Goal: Transaction & Acquisition: Purchase product/service

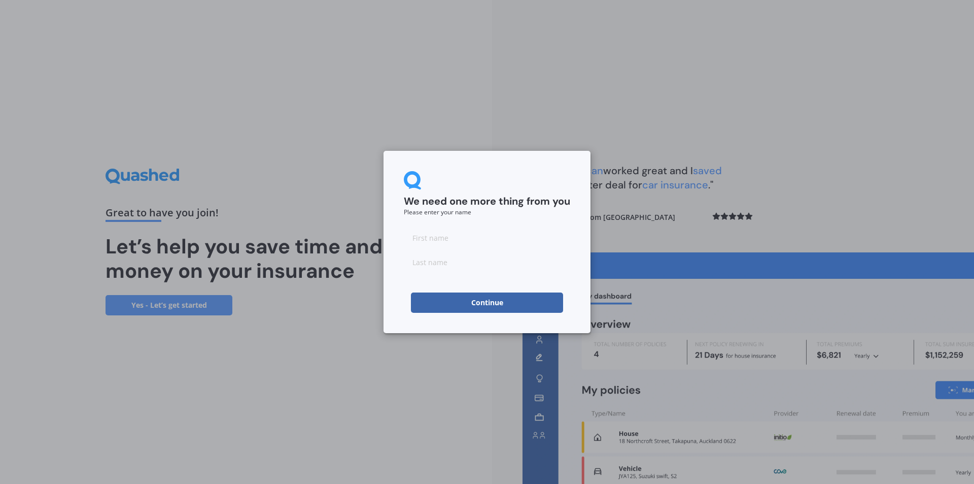
click at [463, 238] on input at bounding box center [487, 237] width 166 height 20
type input "[PERSON_NAME]"
click at [480, 264] on input at bounding box center [487, 262] width 166 height 20
type input "White"
click at [480, 304] on button "Continue" at bounding box center [487, 302] width 152 height 20
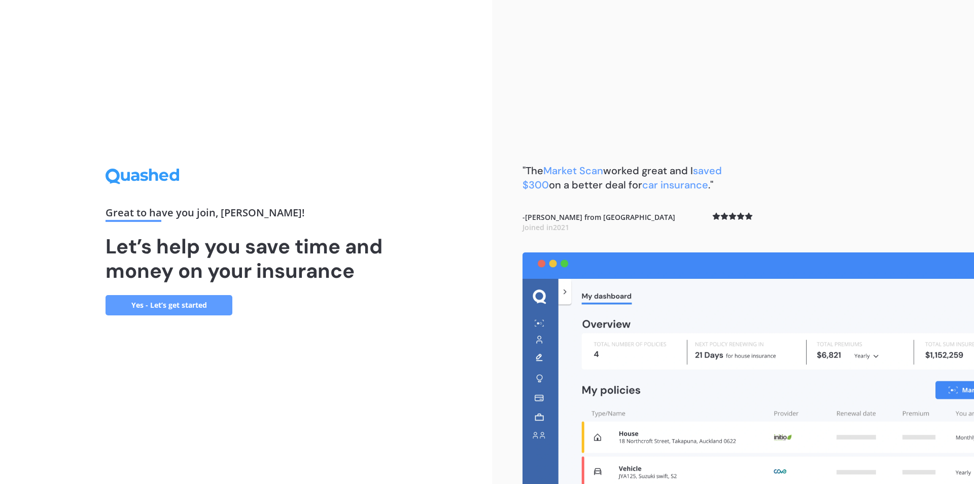
click at [201, 303] on link "Yes - Let’s get started" at bounding box center [169, 305] width 127 height 20
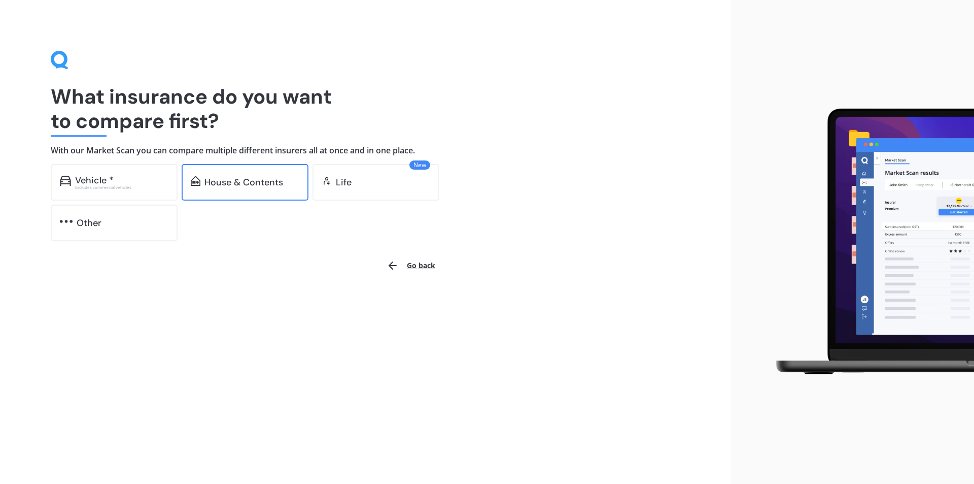
click at [248, 185] on div "House & Contents" at bounding box center [243, 182] width 79 height 10
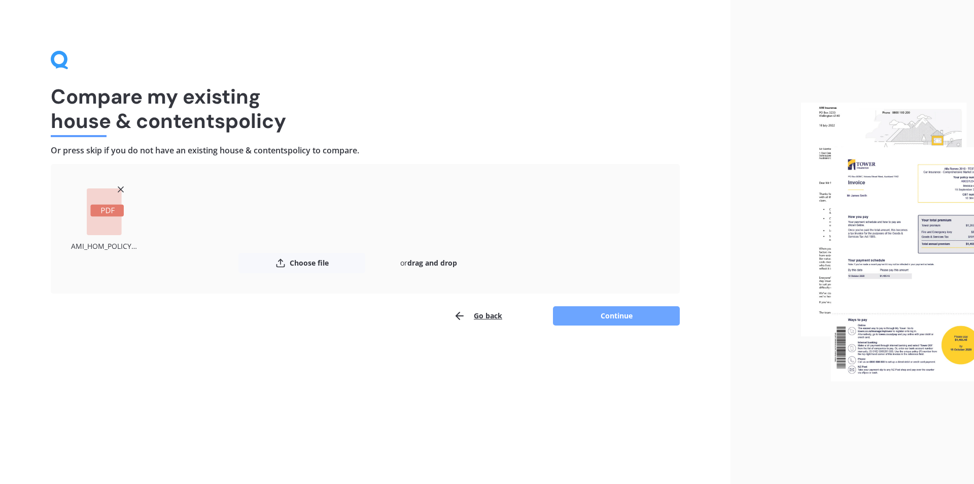
click at [596, 316] on button "Continue" at bounding box center [616, 315] width 127 height 19
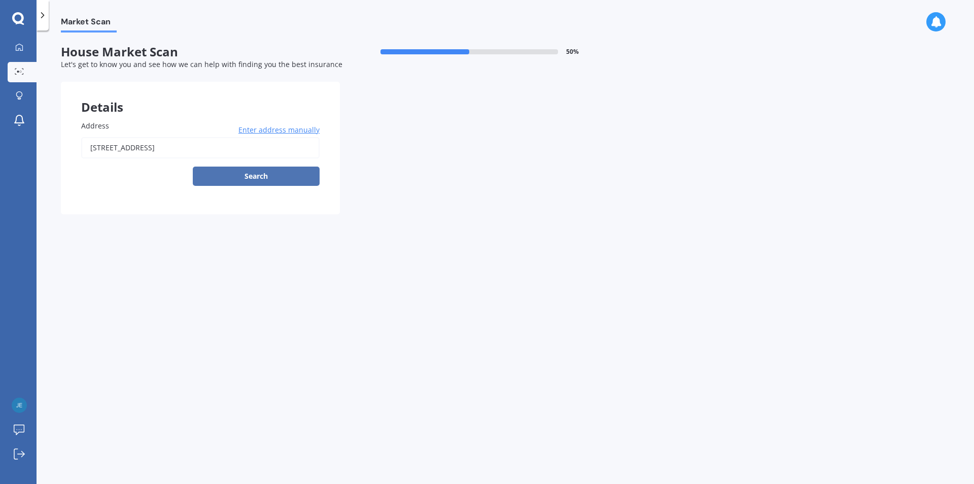
click at [237, 179] on button "Search" at bounding box center [256, 175] width 127 height 19
click at [241, 175] on div "[STREET_ADDRESS] Enter address manually Search" at bounding box center [200, 161] width 238 height 49
click at [470, 121] on div "Details Address [STREET_ADDRESS] Enter address manually Search Select a match f…" at bounding box center [340, 148] width 558 height 132
drag, startPoint x: 138, startPoint y: 174, endPoint x: 141, endPoint y: 169, distance: 6.2
click at [141, 172] on div "[STREET_ADDRESS] Enter address manually Search" at bounding box center [200, 161] width 238 height 49
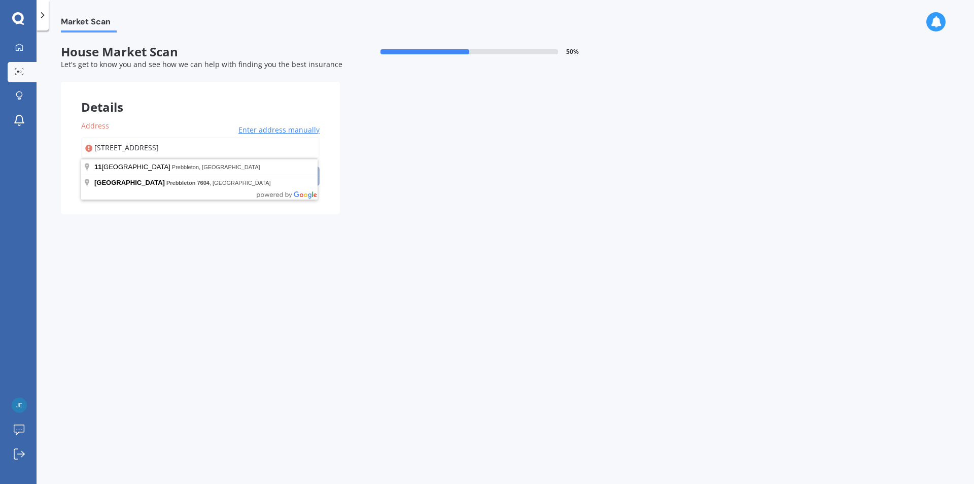
click at [149, 149] on input "[STREET_ADDRESS]" at bounding box center [200, 147] width 238 height 21
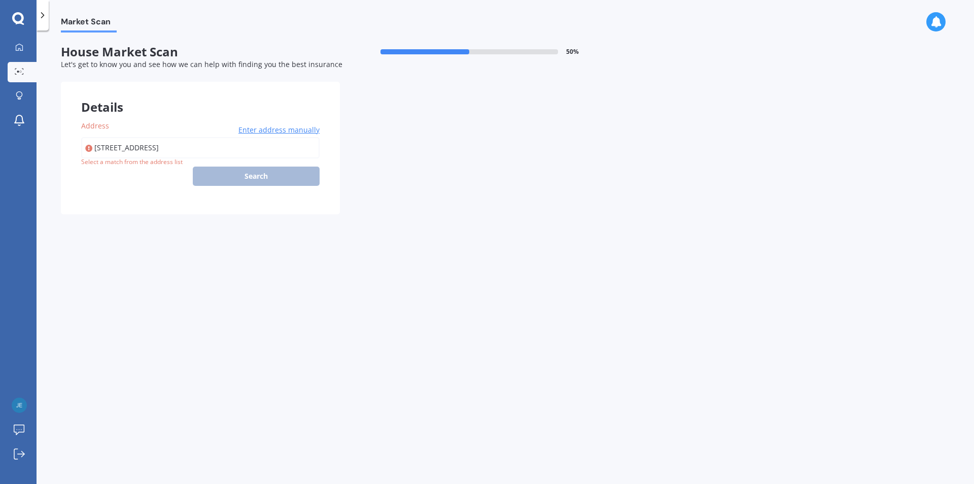
type input "[STREET_ADDRESS]"
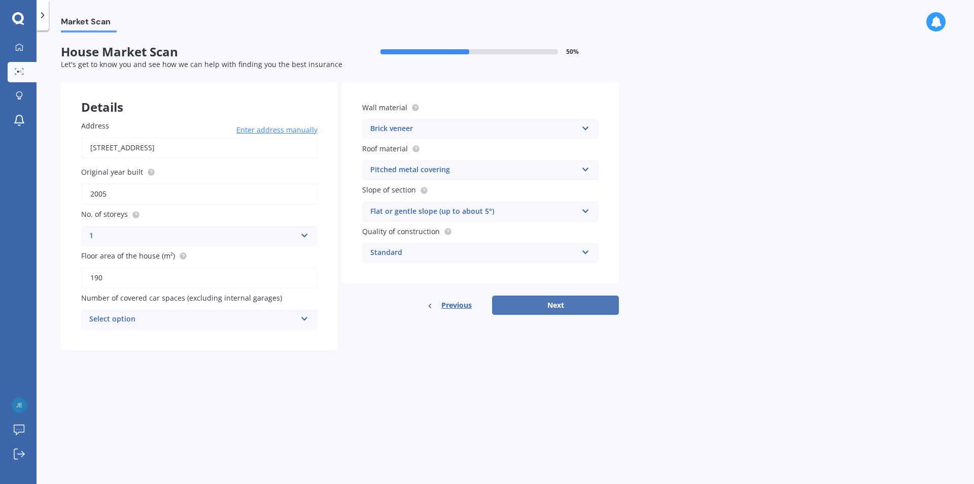
click at [540, 304] on button "Next" at bounding box center [555, 304] width 127 height 19
click at [244, 318] on div "Select option" at bounding box center [195, 319] width 202 height 11
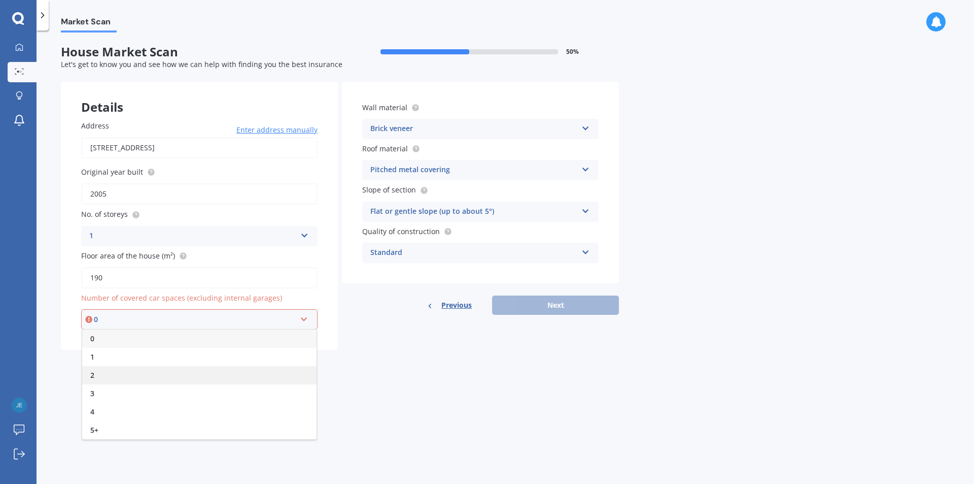
click at [187, 373] on div "2" at bounding box center [199, 375] width 234 height 18
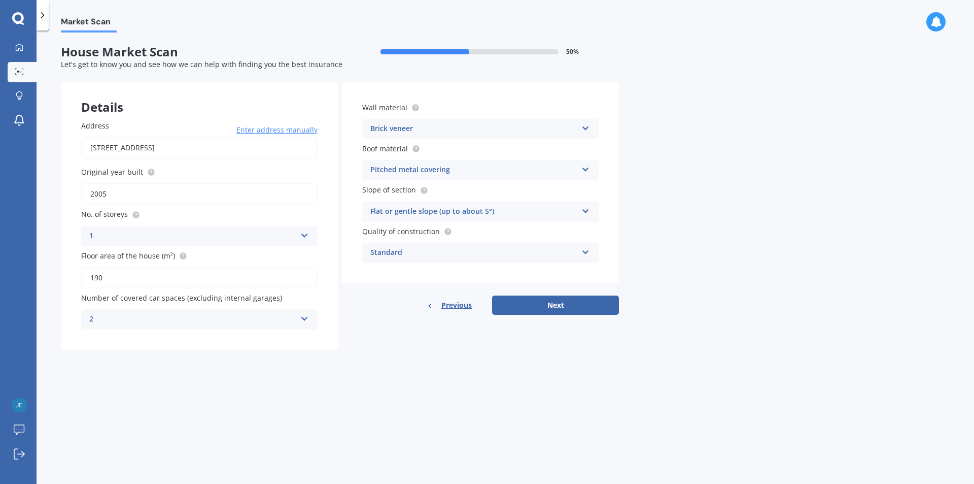
drag, startPoint x: 502, startPoint y: 303, endPoint x: 510, endPoint y: 397, distance: 93.7
click at [510, 396] on div "Market Scan House Market Scan 50 % Let's get to know you and see how we can hel…" at bounding box center [506, 258] width 938 height 453
click at [305, 318] on icon at bounding box center [304, 316] width 9 height 7
click at [221, 360] on div "1" at bounding box center [199, 357] width 235 height 18
click at [521, 301] on button "Next" at bounding box center [555, 304] width 127 height 19
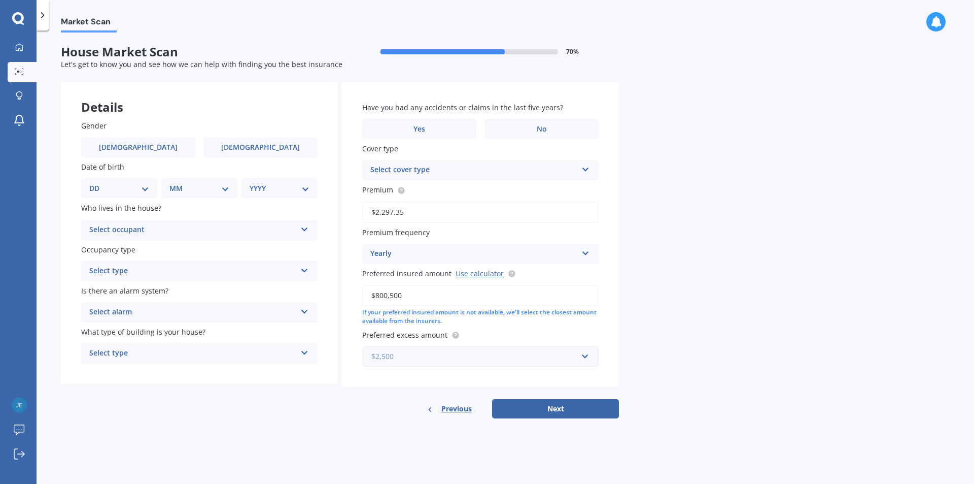
click at [588, 359] on input "text" at bounding box center [476, 356] width 227 height 19
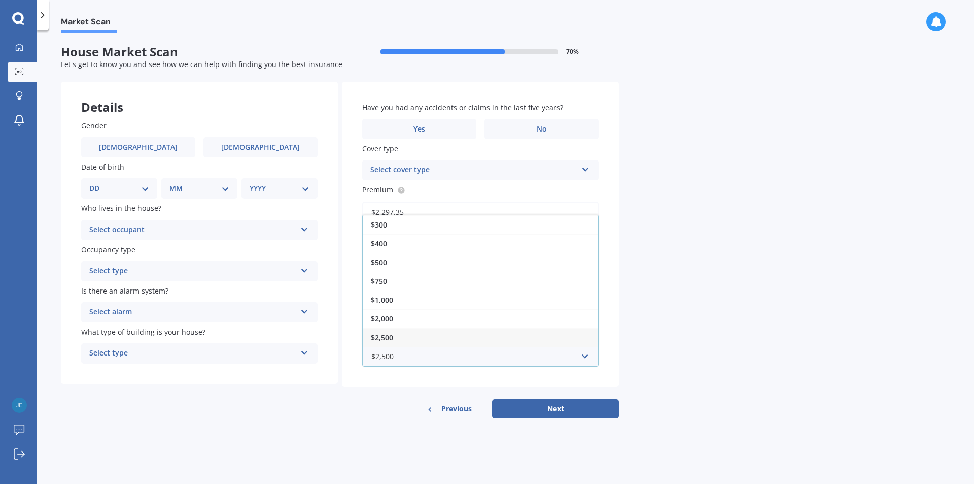
click at [473, 336] on div "$2,500" at bounding box center [480, 337] width 235 height 19
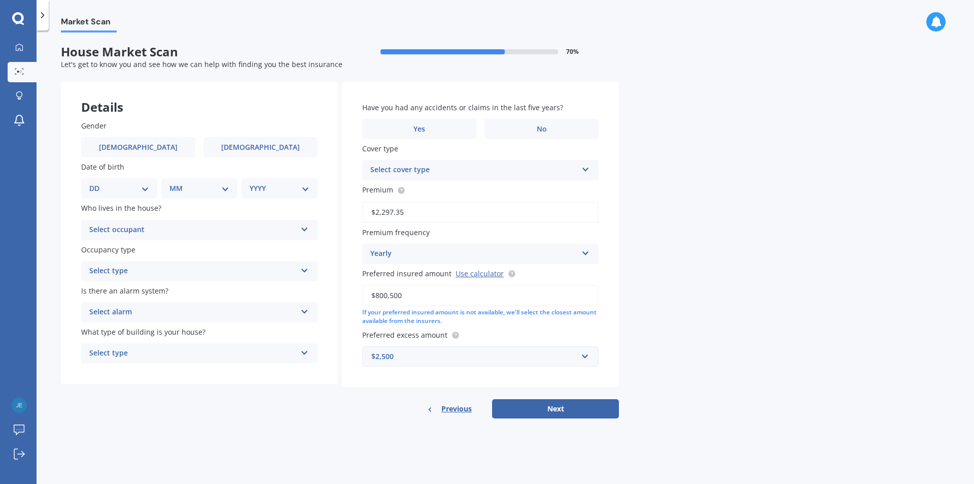
click at [698, 320] on div "Market Scan House Market Scan 70 % Let's get to know you and see how we can hel…" at bounding box center [506, 258] width 938 height 453
click at [508, 132] on label "No" at bounding box center [542, 129] width 114 height 20
click at [0, 0] on input "No" at bounding box center [0, 0] width 0 height 0
click at [551, 408] on button "Next" at bounding box center [555, 408] width 127 height 19
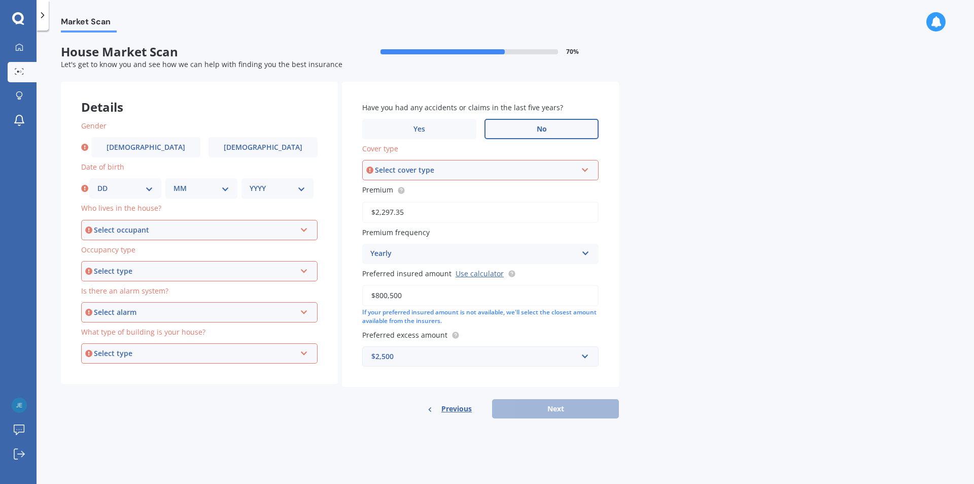
click at [175, 228] on div "Select occupant" at bounding box center [195, 229] width 202 height 11
click at [162, 245] on div "Owner" at bounding box center [199, 249] width 234 height 18
click at [169, 273] on div "Select type" at bounding box center [195, 270] width 202 height 11
click at [172, 290] on div "Permanent" at bounding box center [199, 290] width 234 height 18
click at [159, 311] on div "Select alarm" at bounding box center [195, 311] width 202 height 11
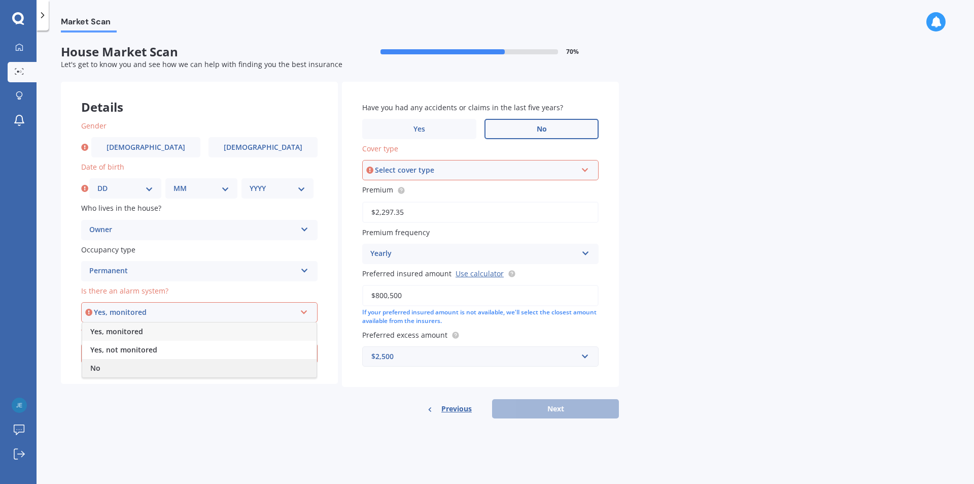
click at [136, 367] on div "No" at bounding box center [199, 368] width 234 height 18
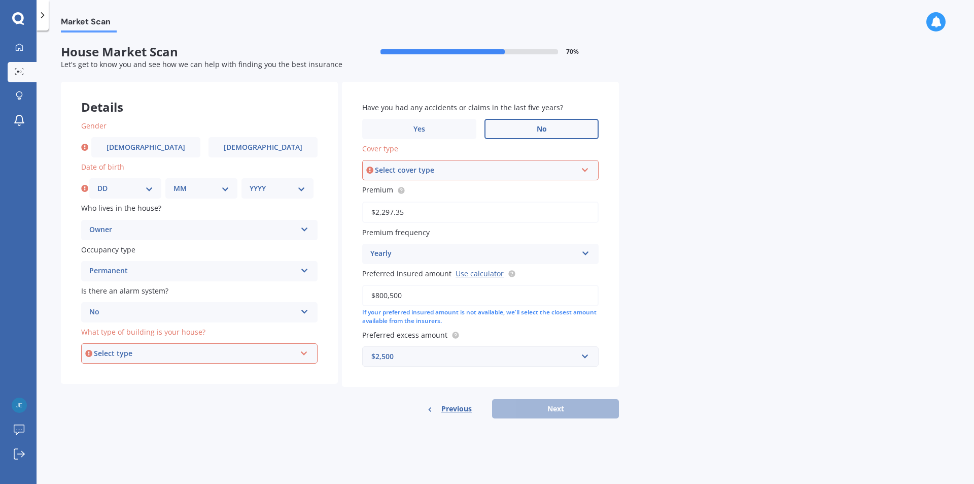
click at [220, 353] on div "Select type" at bounding box center [195, 353] width 202 height 11
click at [227, 375] on div "Freestanding" at bounding box center [199, 372] width 234 height 18
click at [128, 191] on select "DD 01 02 03 04 05 06 07 08 09 10 11 12 13 14 15 16 17 18 19 20 21 22 23 24 25 2…" at bounding box center [125, 188] width 56 height 11
select select "31"
click at [97, 183] on select "DD 01 02 03 04 05 06 07 08 09 10 11 12 13 14 15 16 17 18 19 20 21 22 23 24 25 2…" at bounding box center [125, 188] width 56 height 11
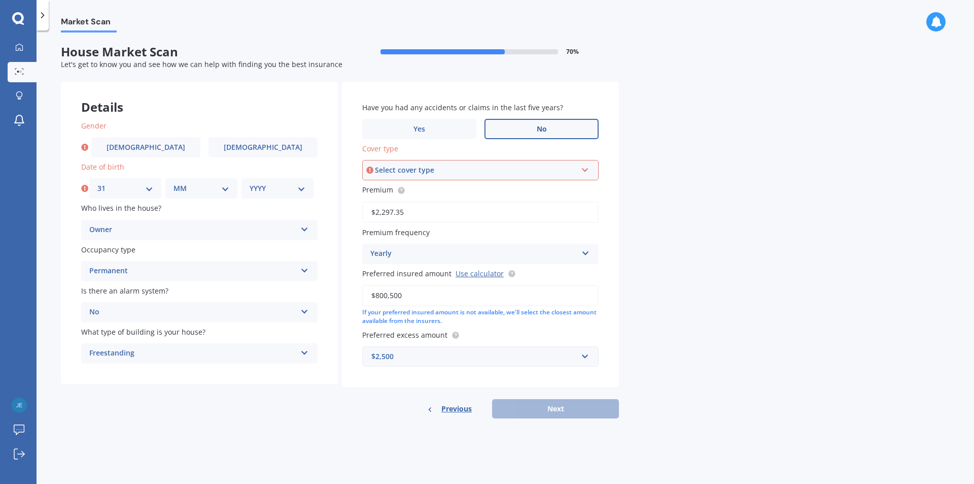
click at [210, 186] on select "MM 01 02 03 04 05 06 07 08 09 10 11 12" at bounding box center [202, 188] width 56 height 11
select select "03"
click at [174, 183] on select "MM 01 02 03 04 05 06 07 08 09 10 11 12" at bounding box center [202, 188] width 56 height 11
click at [270, 191] on select "YYYY 2009 2008 2007 2006 2005 2004 2003 2002 2001 2000 1999 1998 1997 1996 1995…" at bounding box center [278, 188] width 56 height 11
select select "1992"
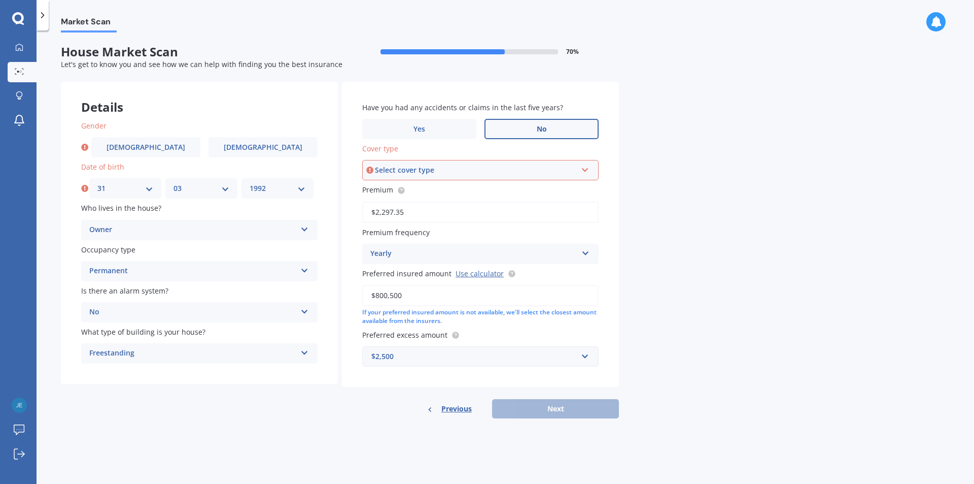
click at [250, 183] on select "YYYY 2009 2008 2007 2006 2005 2004 2003 2002 2001 2000 1999 1998 1997 1996 1995…" at bounding box center [278, 188] width 56 height 11
click at [477, 170] on div "Select cover type" at bounding box center [476, 169] width 202 height 11
click at [705, 196] on div "Market Scan House Market Scan 70 % Let's get to know you and see how we can hel…" at bounding box center [506, 258] width 938 height 453
click at [436, 165] on div "Premier House" at bounding box center [473, 170] width 207 height 12
click at [432, 187] on div "Premier House" at bounding box center [480, 190] width 235 height 18
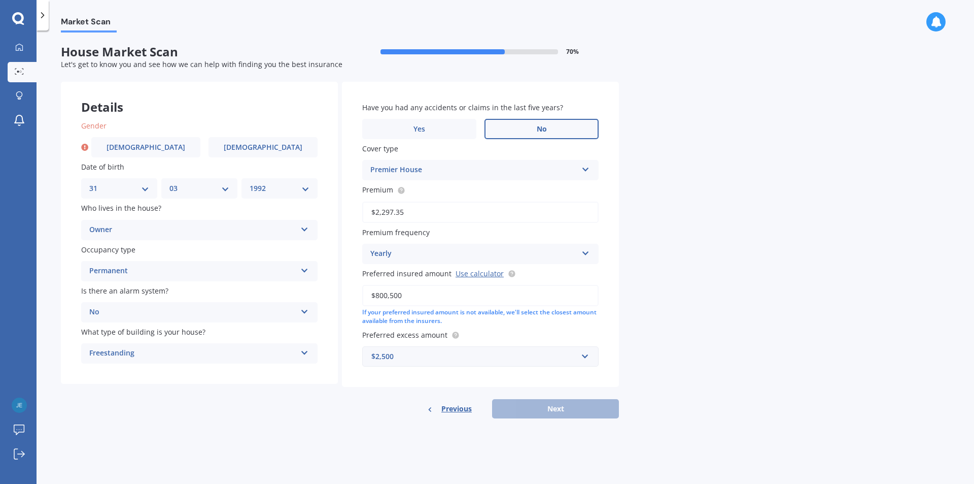
click at [520, 404] on div "Previous Next" at bounding box center [480, 408] width 277 height 19
click at [510, 414] on div "Previous Next" at bounding box center [480, 408] width 277 height 19
click at [515, 402] on div "Previous Next" at bounding box center [480, 408] width 277 height 19
click at [526, 126] on label "No" at bounding box center [542, 129] width 114 height 20
click at [0, 0] on input "No" at bounding box center [0, 0] width 0 height 0
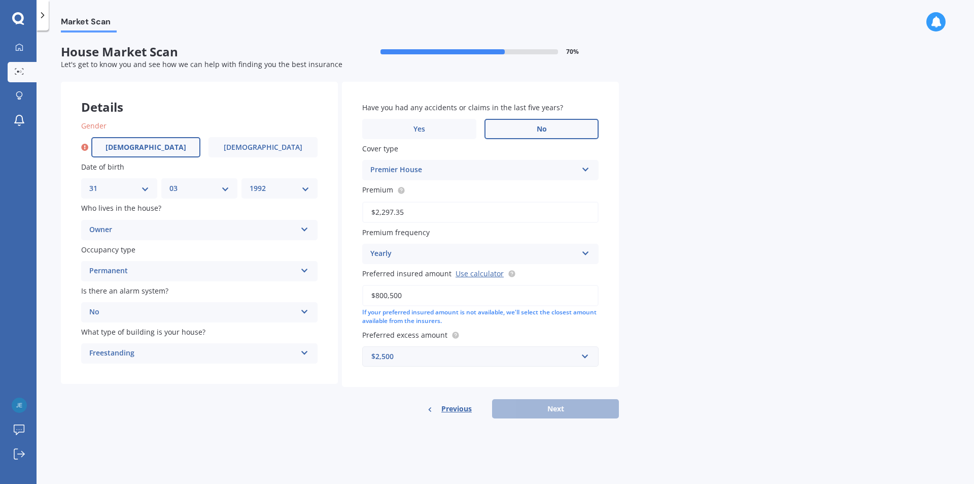
click at [182, 150] on label "[DEMOGRAPHIC_DATA]" at bounding box center [145, 147] width 109 height 20
click at [0, 0] on input "[DEMOGRAPHIC_DATA]" at bounding box center [0, 0] width 0 height 0
click at [529, 409] on button "Next" at bounding box center [555, 408] width 127 height 19
select select "31"
select select "03"
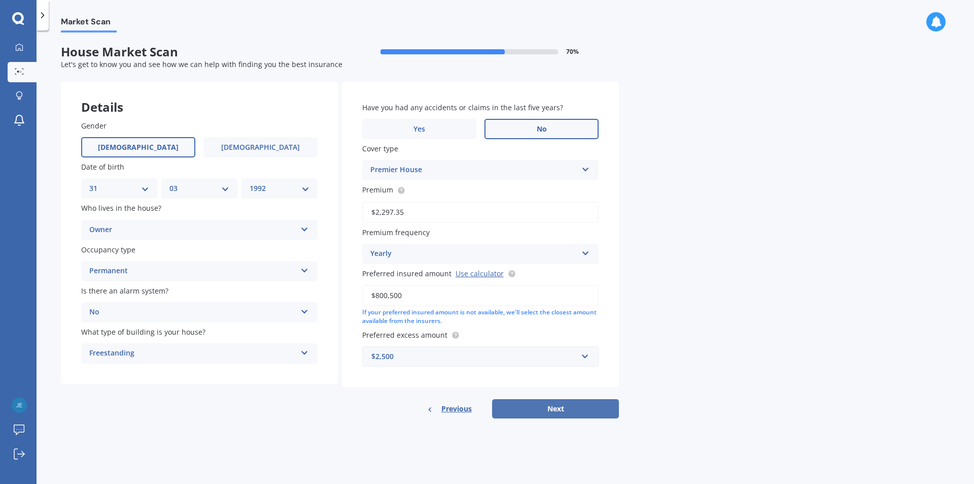
select select "1992"
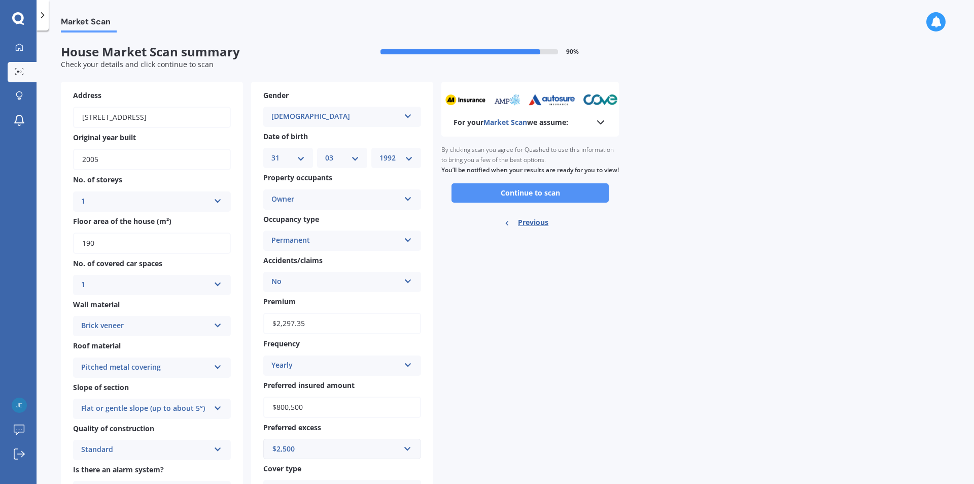
click at [474, 201] on button "Continue to scan" at bounding box center [530, 192] width 157 height 19
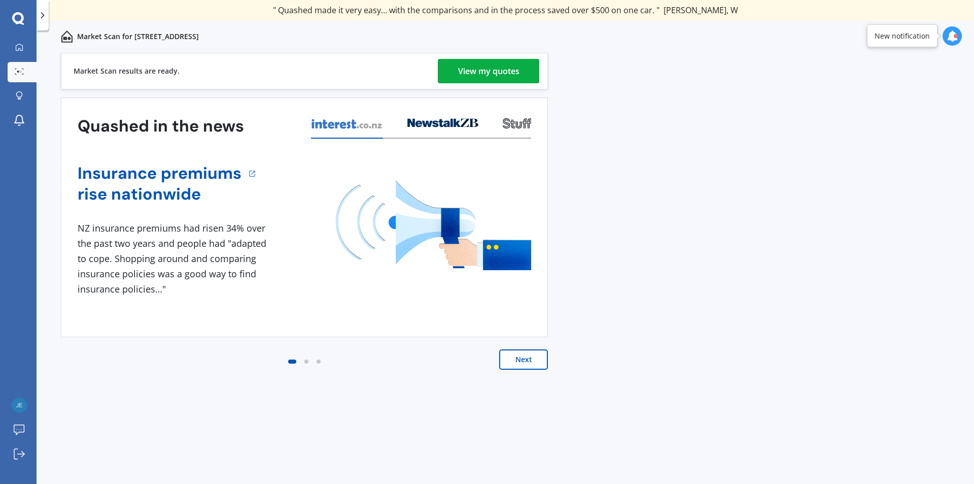
click at [482, 73] on div "View my quotes" at bounding box center [488, 71] width 61 height 24
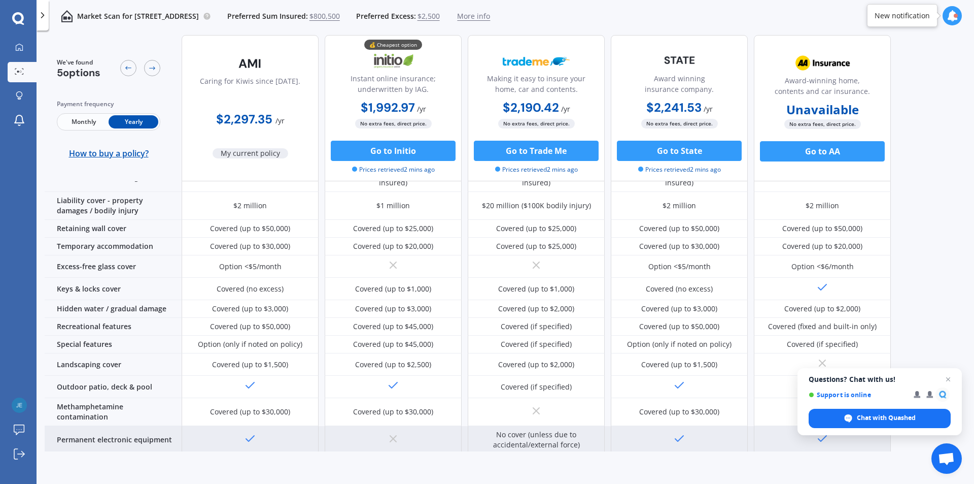
scroll to position [101, 0]
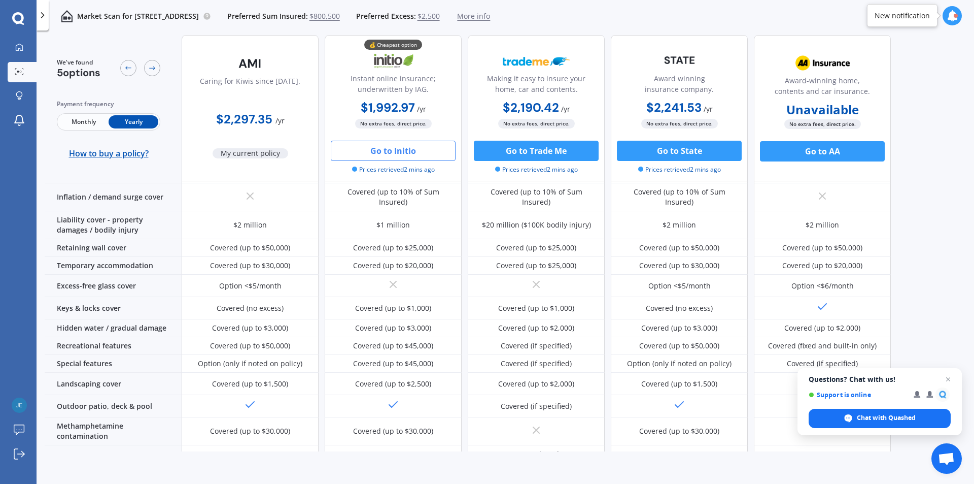
click at [389, 150] on button "Go to Initio" at bounding box center [393, 151] width 125 height 20
